Goal: Check status

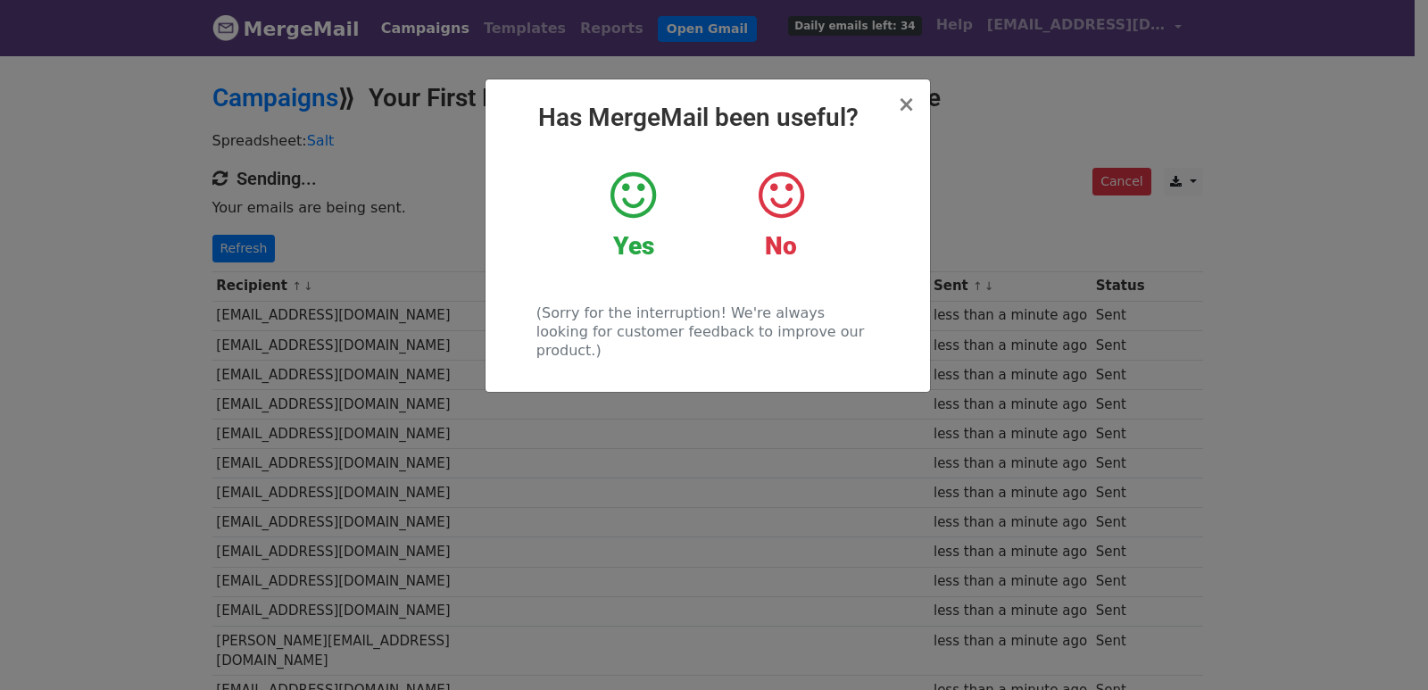
click at [468, 190] on div "× Has MergeMail been useful? Yes No (Sorry for the interruption! We're always l…" at bounding box center [714, 372] width 1428 height 636
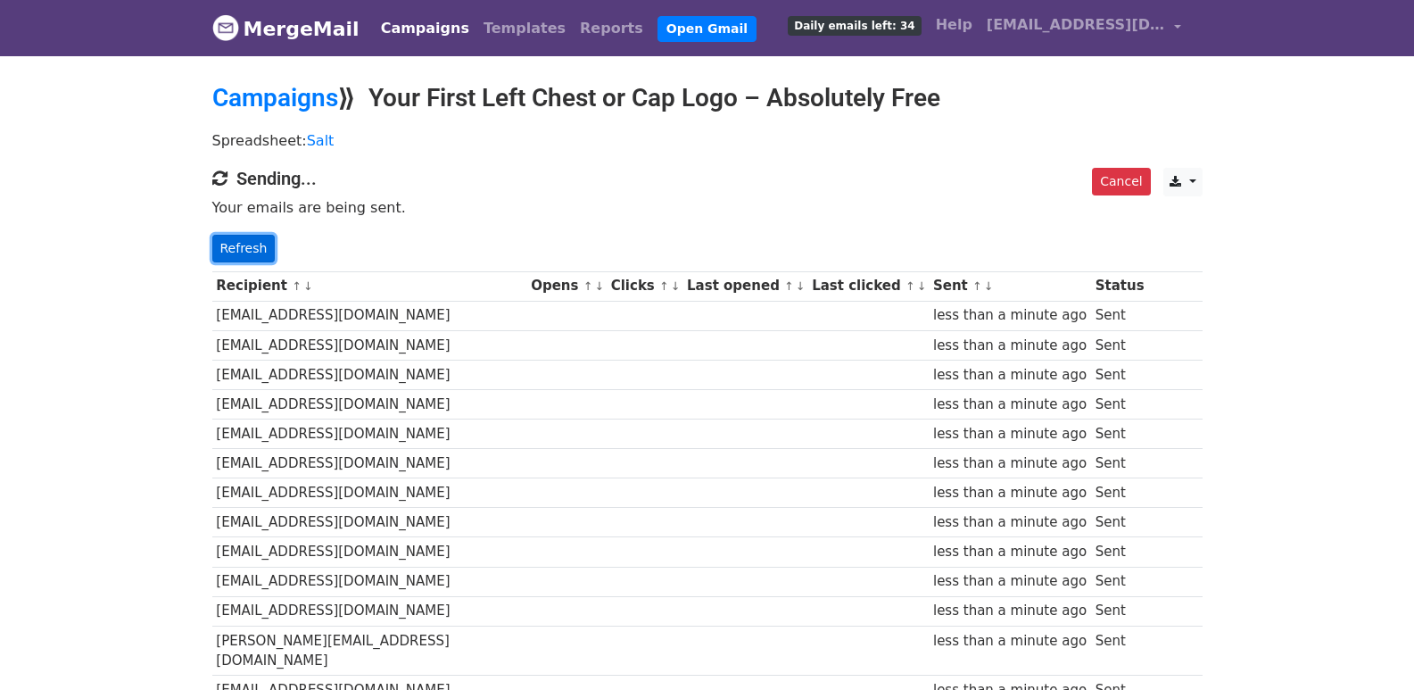
click at [261, 236] on link "Refresh" at bounding box center [243, 249] width 63 height 28
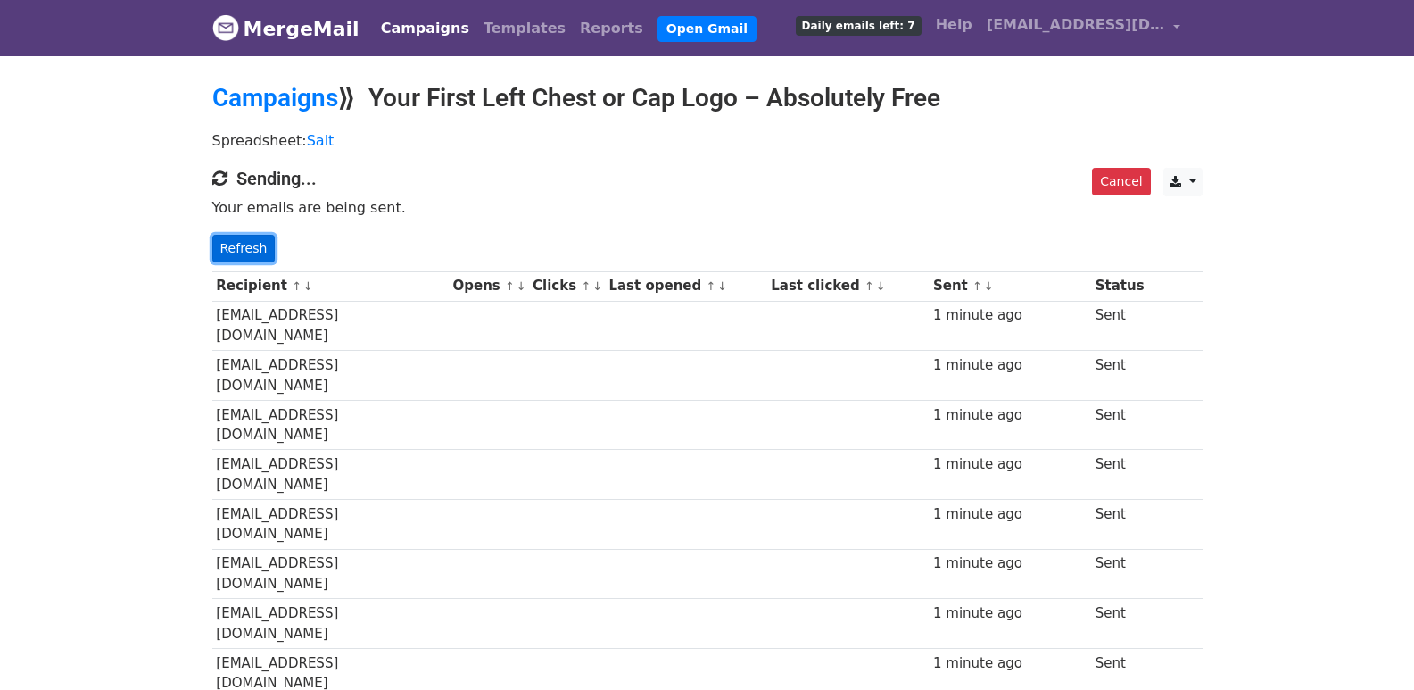
click at [247, 253] on link "Refresh" at bounding box center [243, 249] width 63 height 28
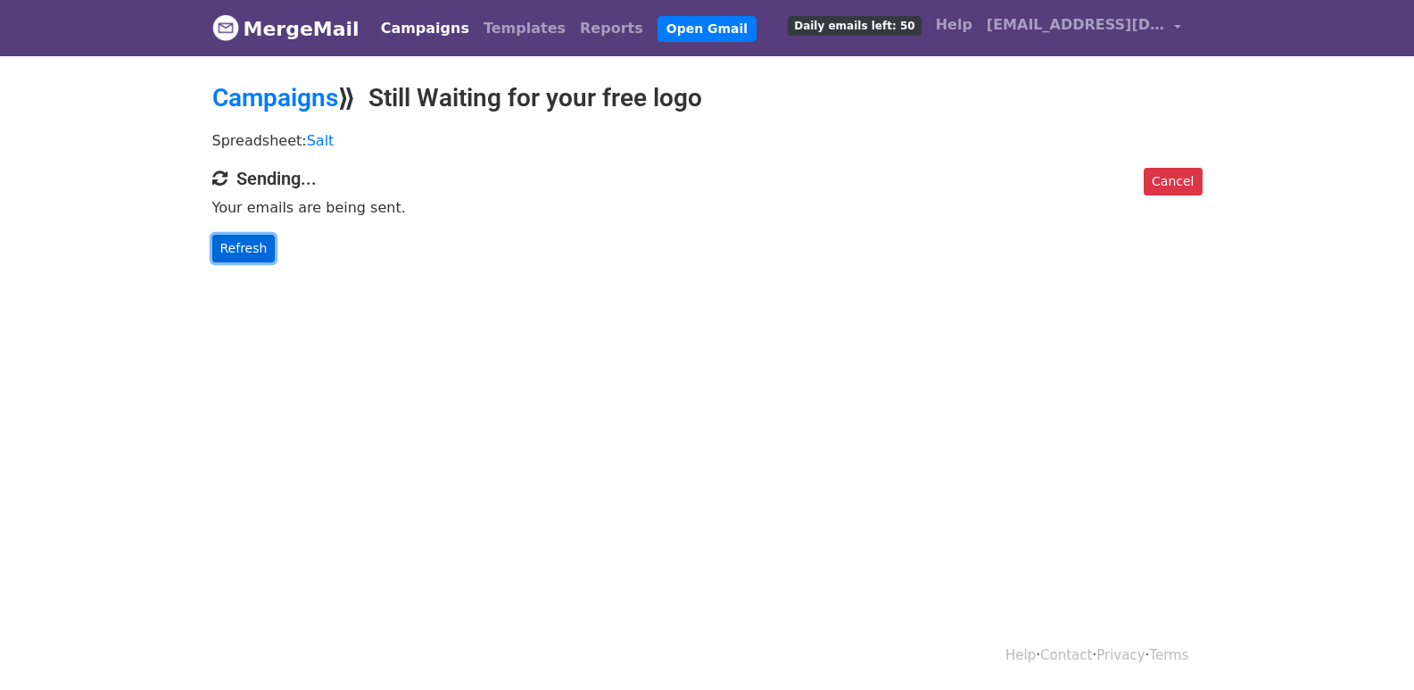
click at [244, 236] on link "Refresh" at bounding box center [243, 249] width 63 height 28
click at [235, 246] on link "Refresh" at bounding box center [243, 249] width 63 height 28
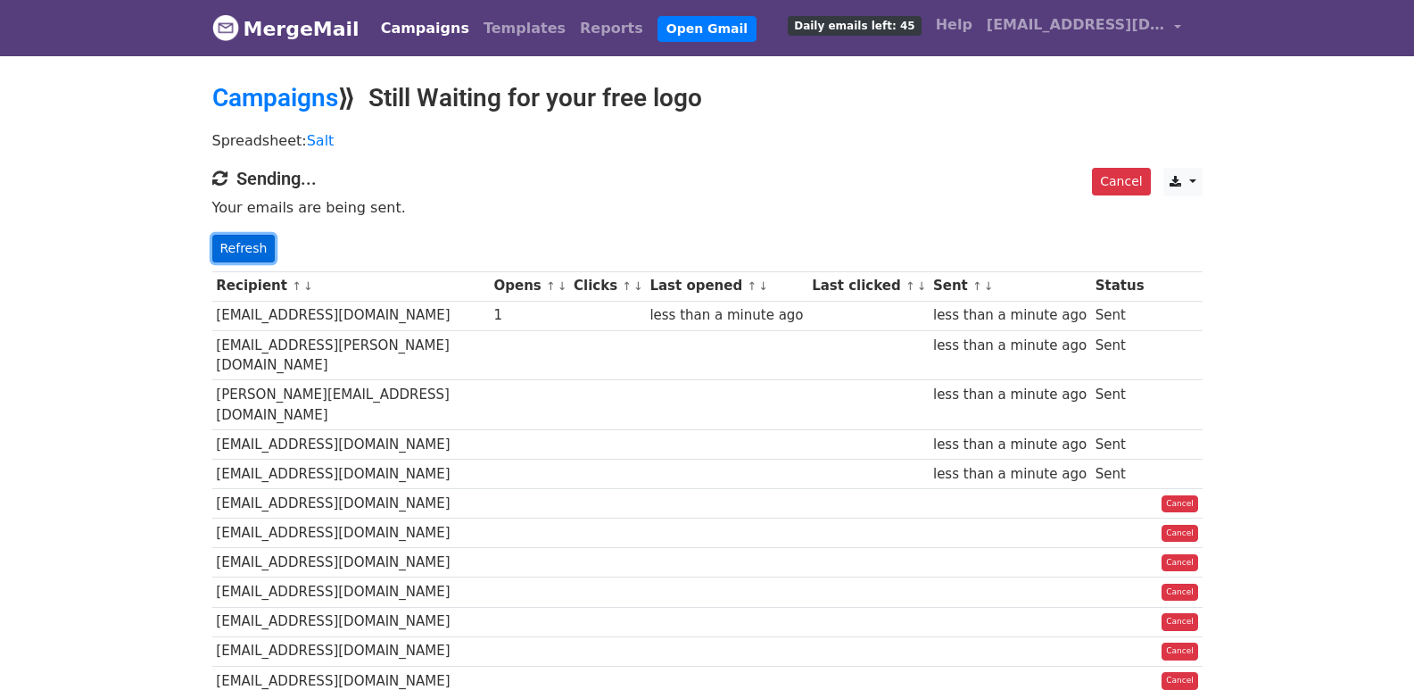
click at [246, 249] on link "Refresh" at bounding box center [243, 249] width 63 height 28
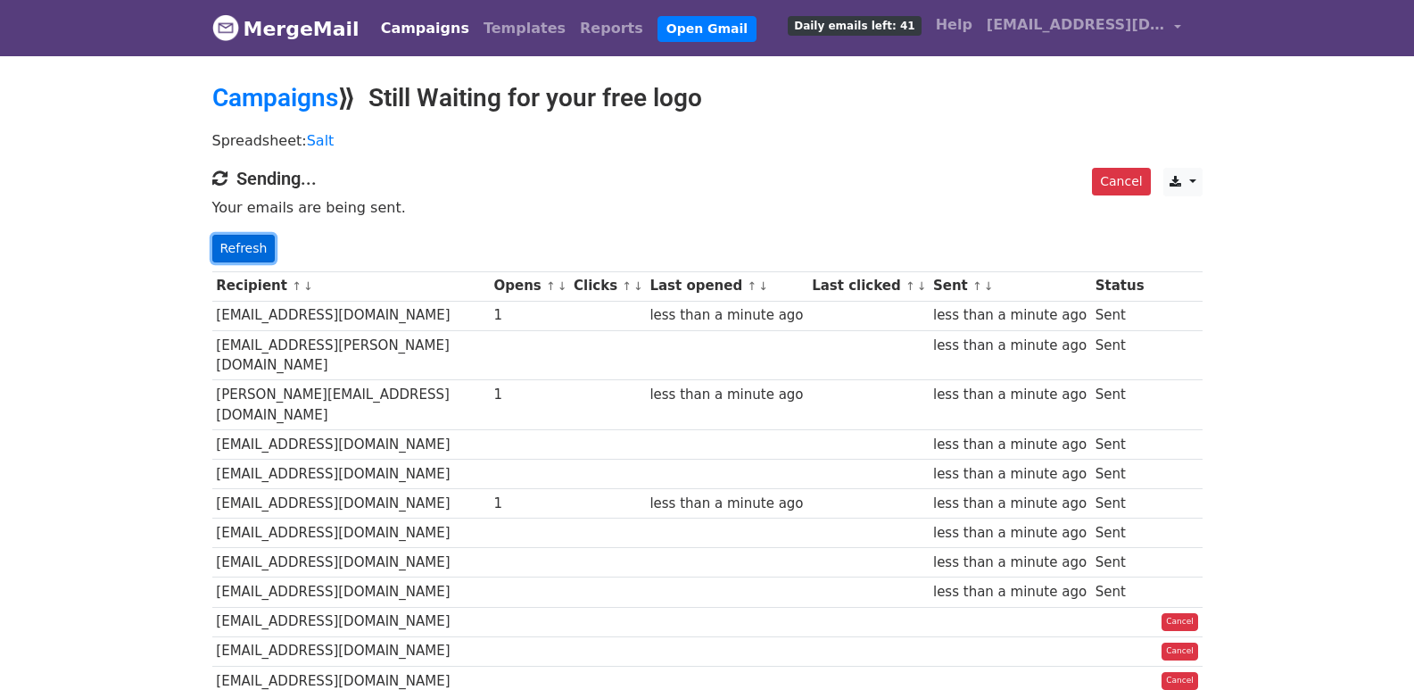
click at [212, 241] on link "Refresh" at bounding box center [243, 249] width 63 height 28
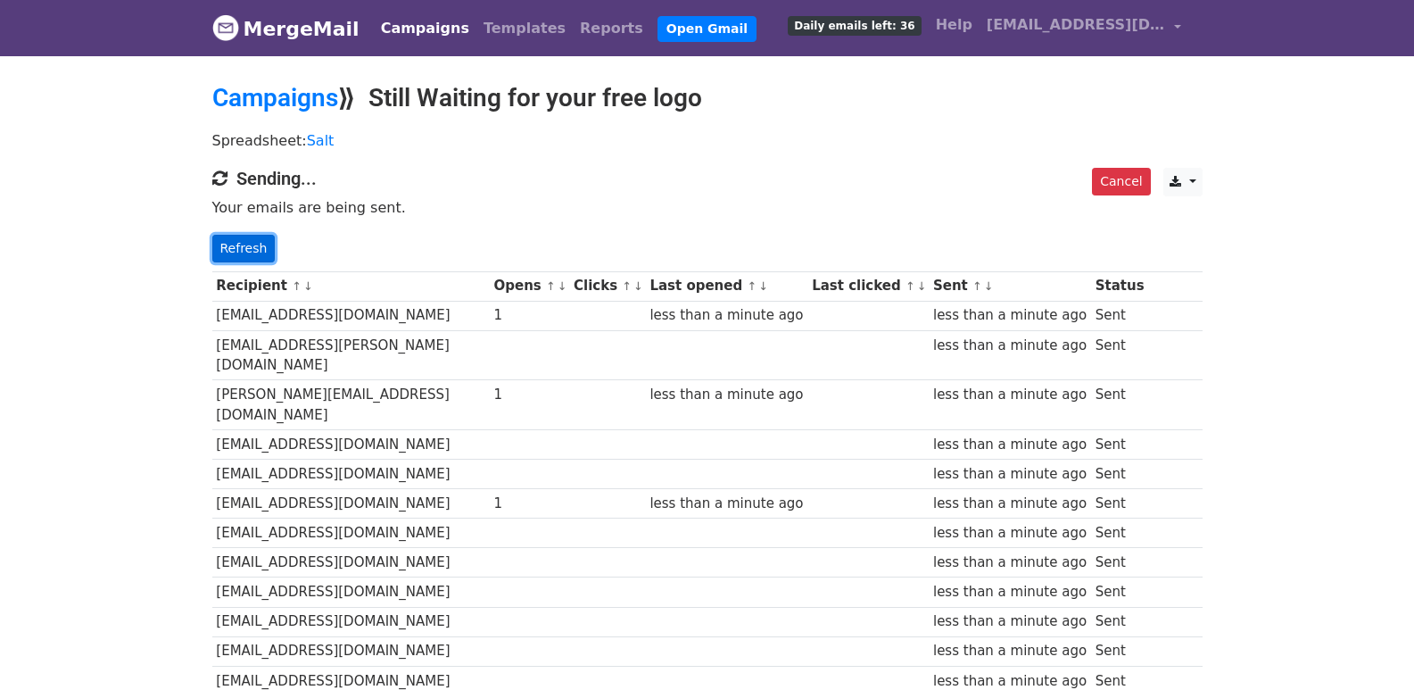
click at [253, 251] on link "Refresh" at bounding box center [243, 249] width 63 height 28
click at [228, 245] on link "Refresh" at bounding box center [243, 249] width 63 height 28
click at [575, 489] on td at bounding box center [607, 503] width 76 height 29
click at [239, 245] on link "Refresh" at bounding box center [243, 249] width 63 height 28
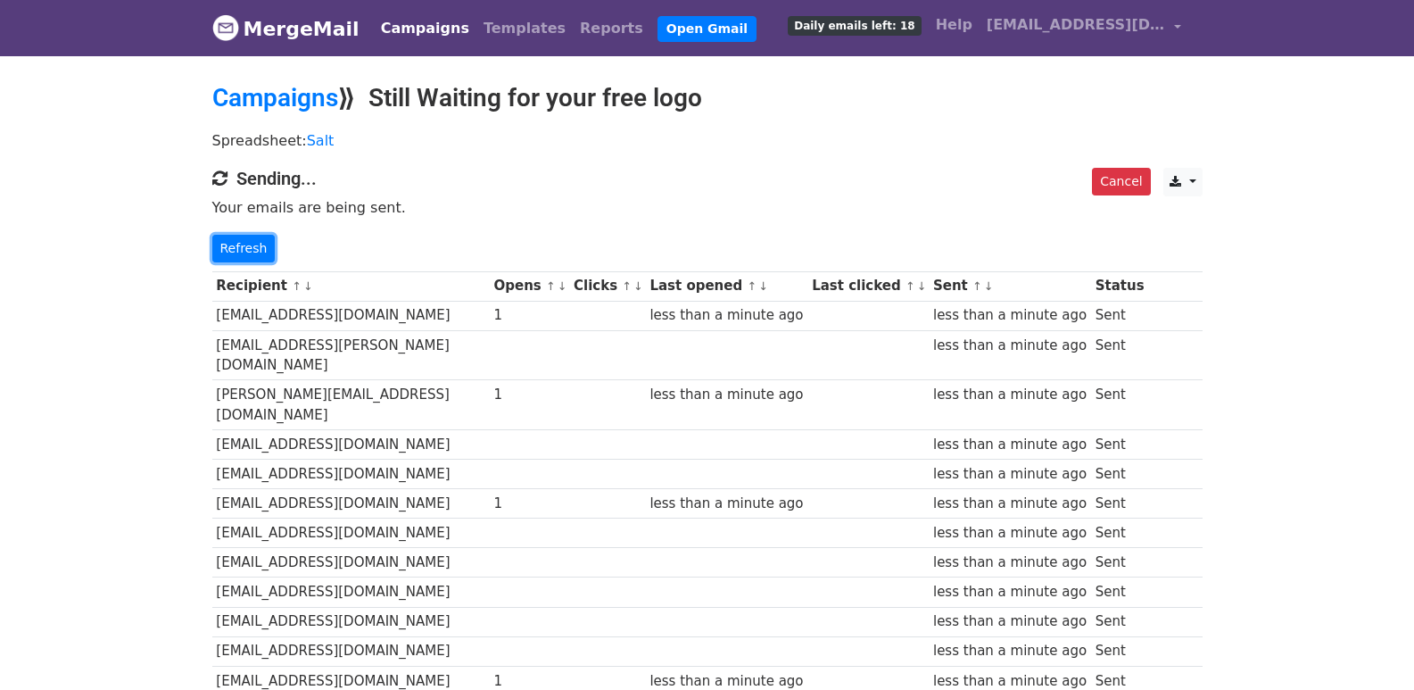
click at [239, 245] on link "Refresh" at bounding box center [243, 249] width 63 height 28
click at [252, 249] on link "Refresh" at bounding box center [243, 249] width 63 height 28
click at [252, 250] on link "Refresh" at bounding box center [243, 249] width 63 height 28
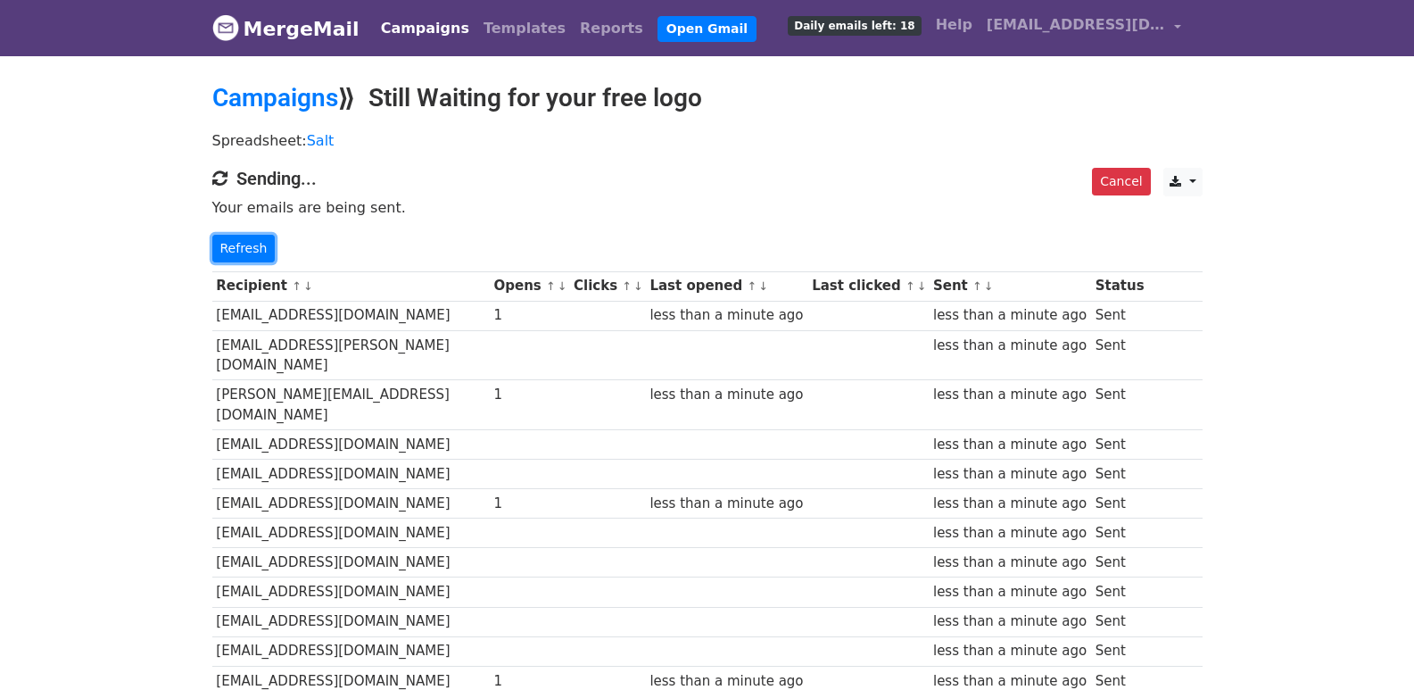
click at [252, 250] on link "Refresh" at bounding box center [243, 249] width 63 height 28
click at [251, 250] on link "Refresh" at bounding box center [243, 249] width 63 height 28
